Goal: Information Seeking & Learning: Learn about a topic

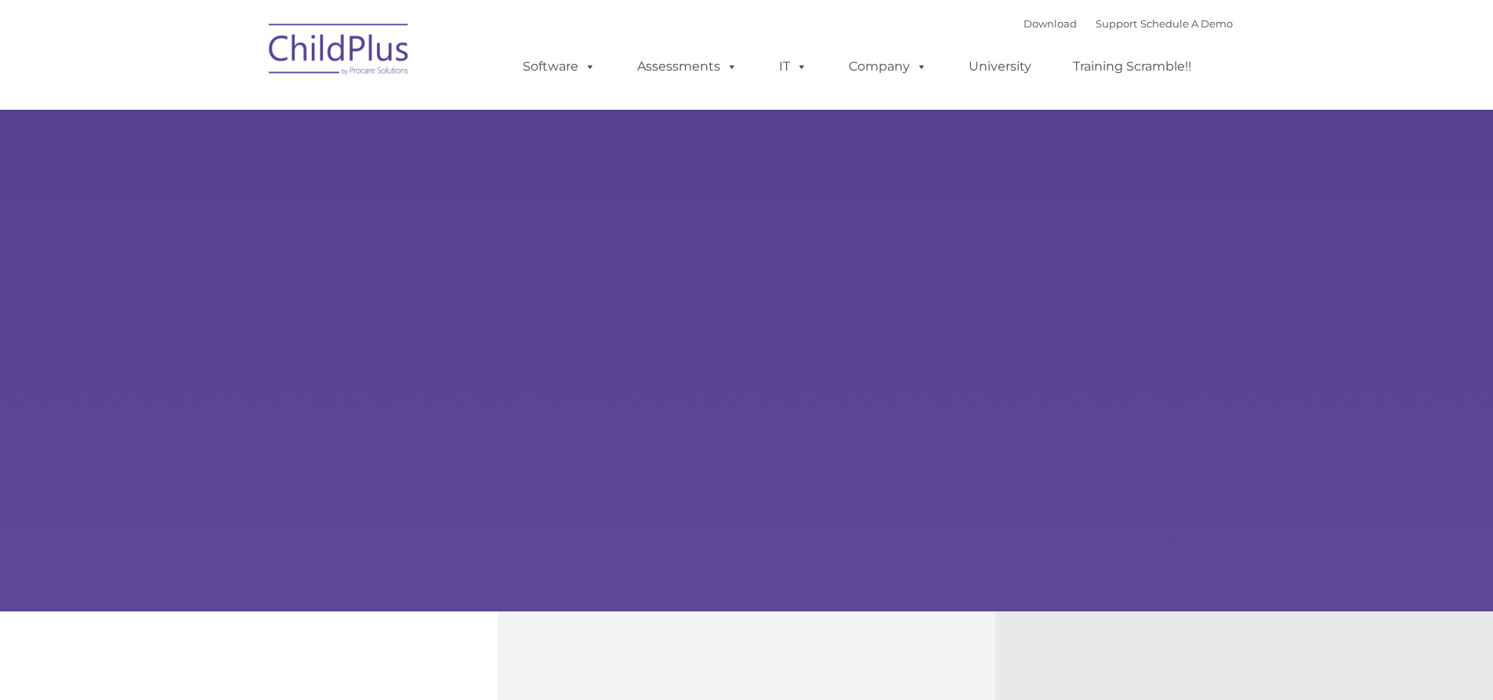
select select "MEDIUM"
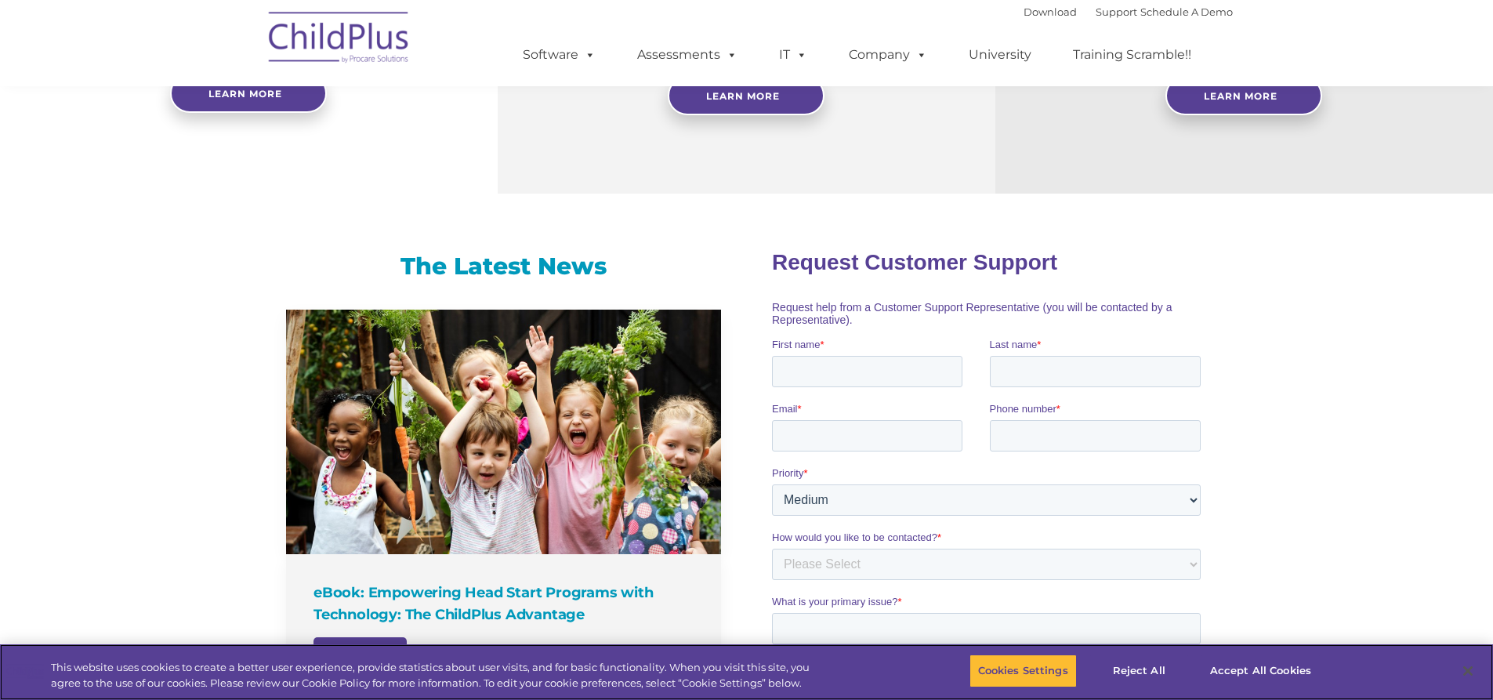
scroll to position [437, 0]
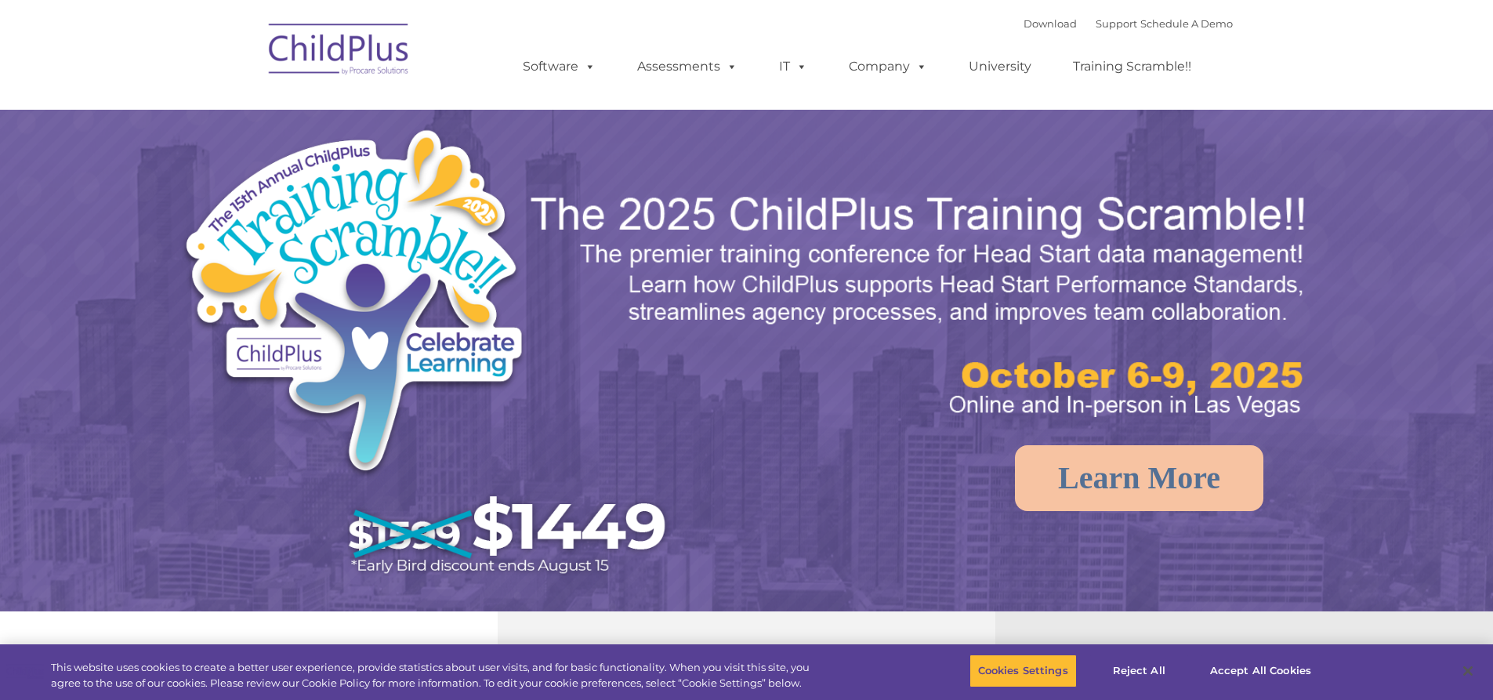
select select "MEDIUM"
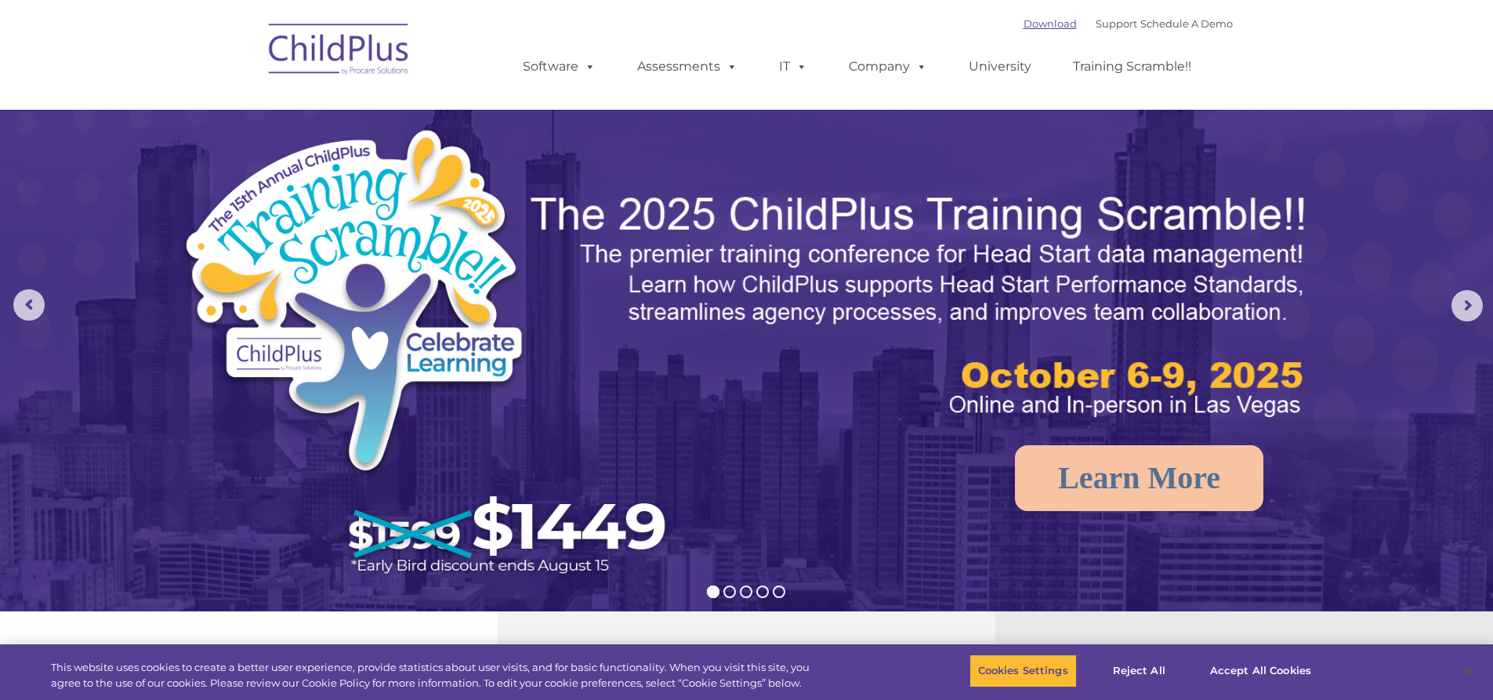
click at [1035, 28] on link "Download" at bounding box center [1050, 23] width 53 height 13
click at [1096, 23] on link "Support" at bounding box center [1117, 23] width 42 height 13
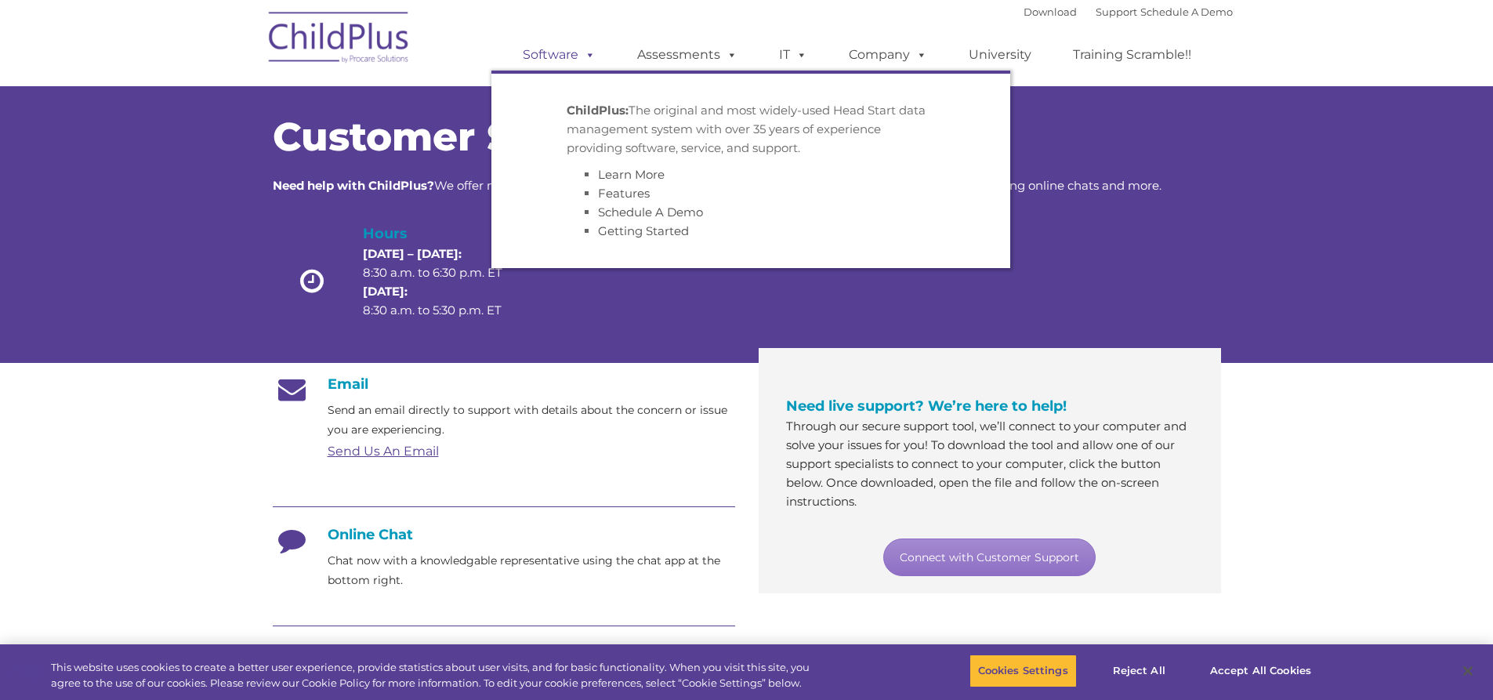
click at [587, 52] on span at bounding box center [586, 54] width 17 height 15
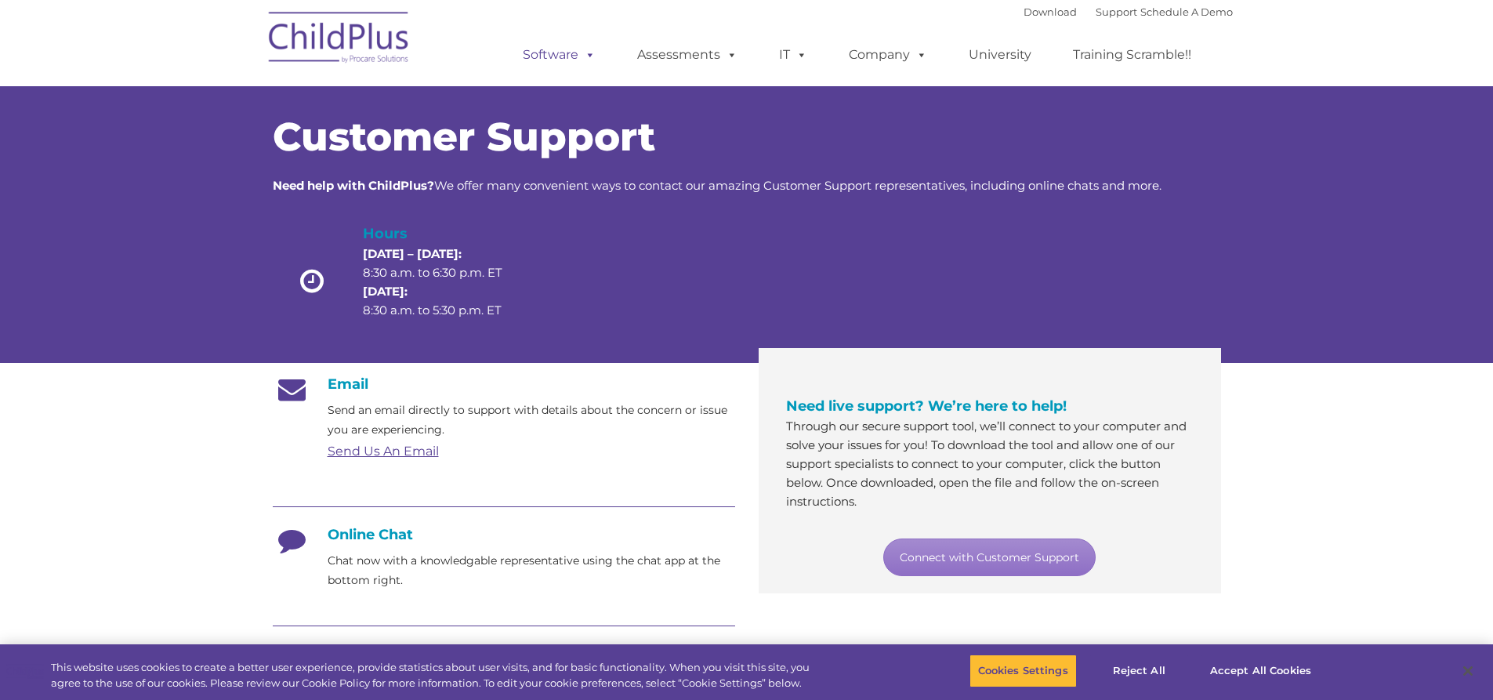
click at [581, 53] on span at bounding box center [586, 54] width 17 height 15
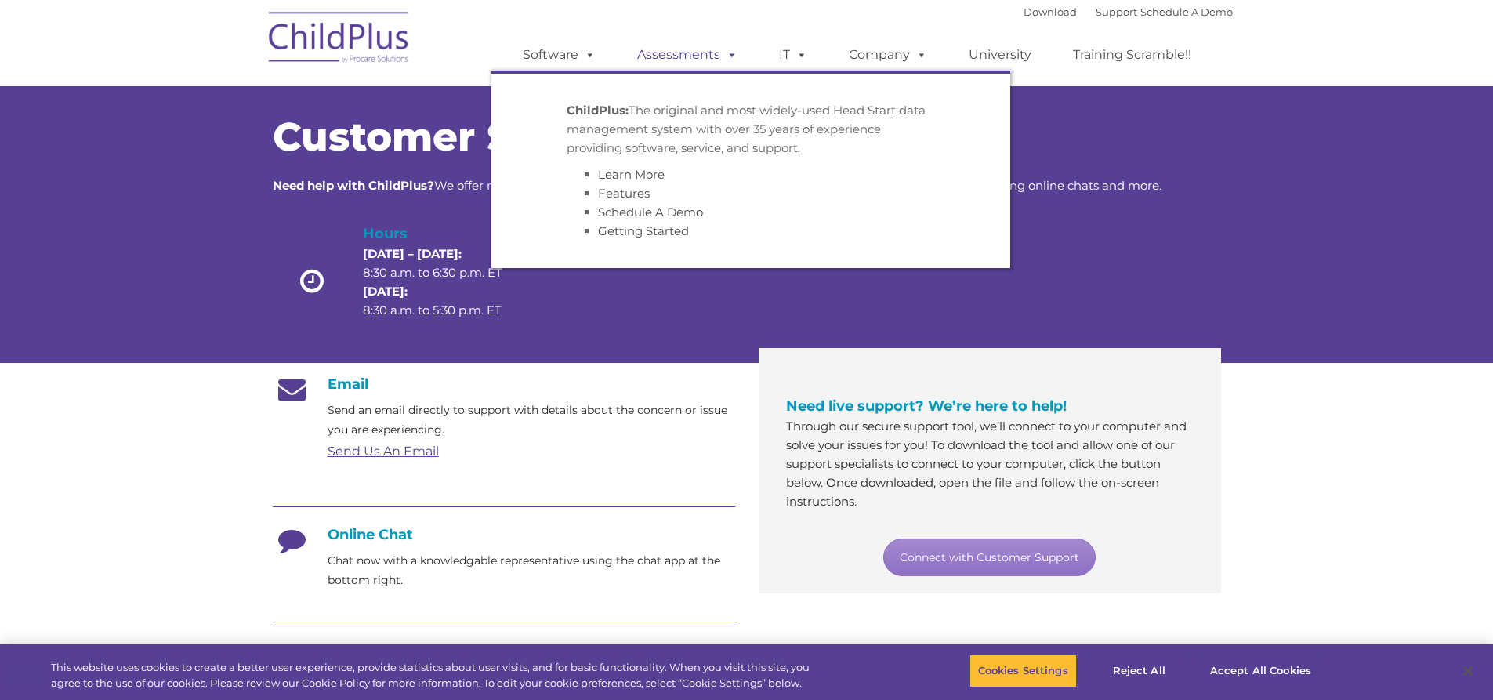
click at [657, 53] on link "Assessments" at bounding box center [688, 54] width 132 height 31
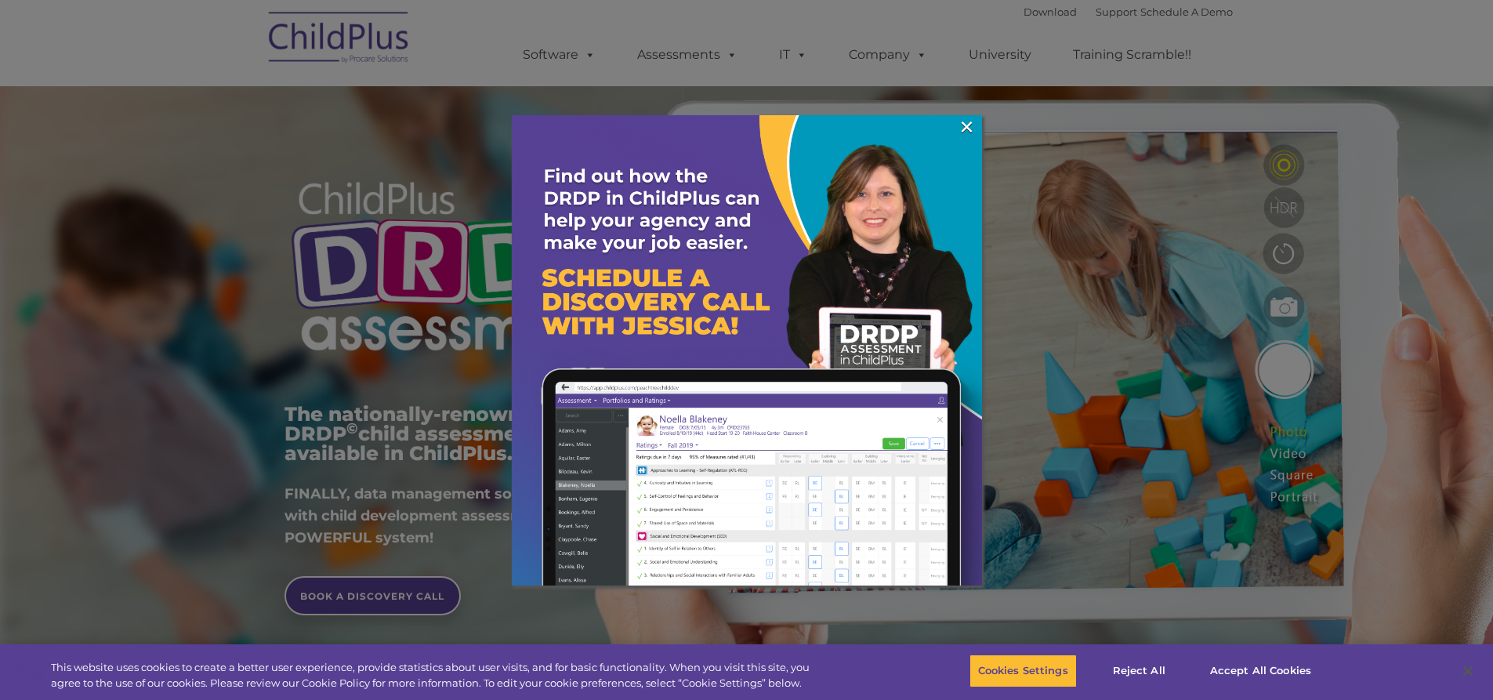
click at [977, 125] on img at bounding box center [747, 350] width 470 height 470
